Goal: Task Accomplishment & Management: Complete application form

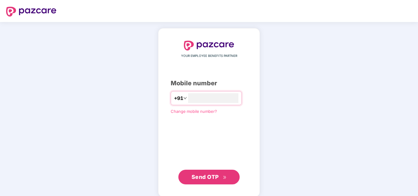
type input "**********"
click at [205, 178] on span "Send OTP" at bounding box center [204, 176] width 27 height 6
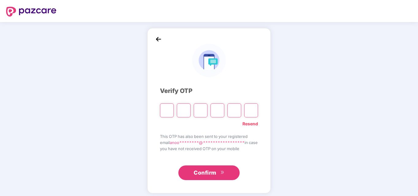
type input "*"
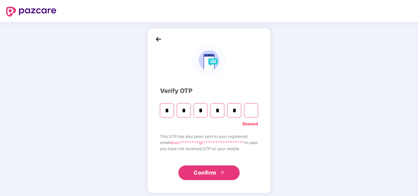
type input "*"
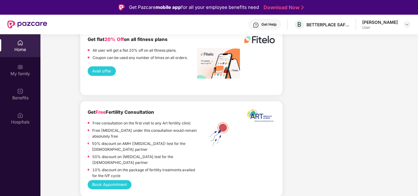
scroll to position [1315, 0]
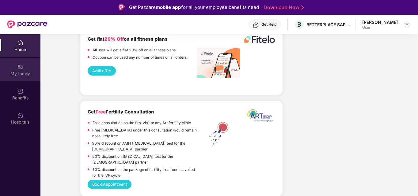
click at [21, 66] on img at bounding box center [20, 67] width 6 height 6
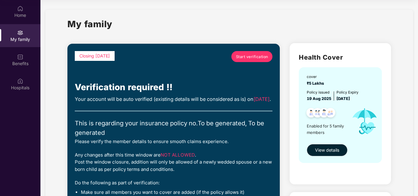
scroll to position [0, 0]
